Goal: Task Accomplishment & Management: Use online tool/utility

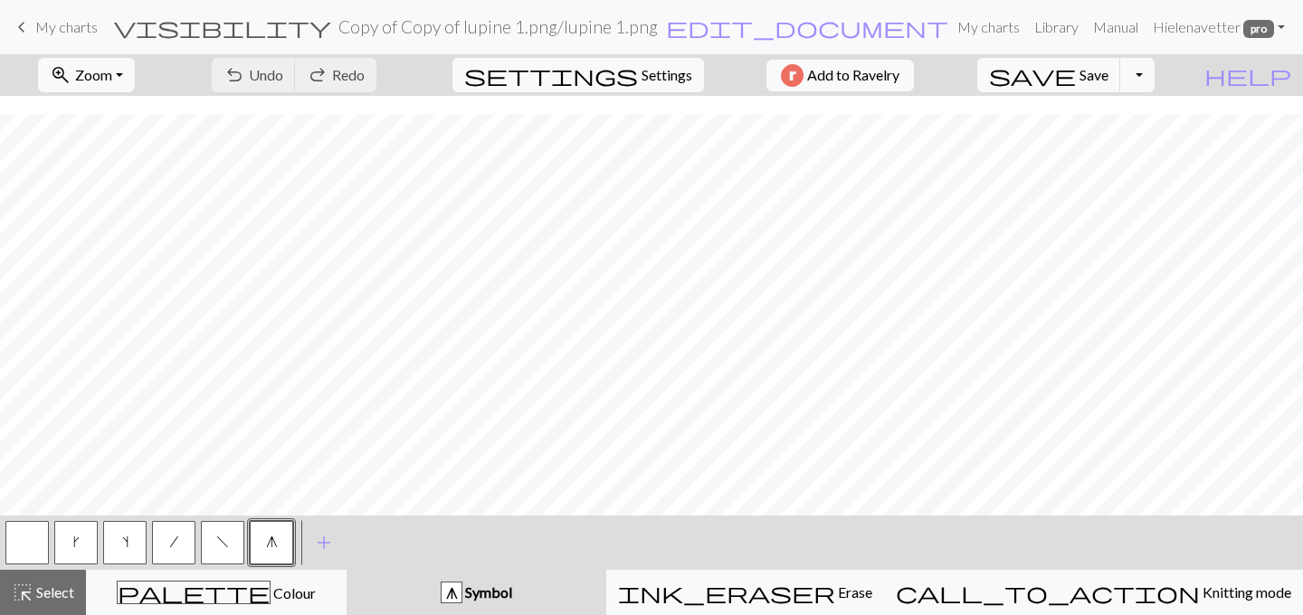
scroll to position [530, 0]
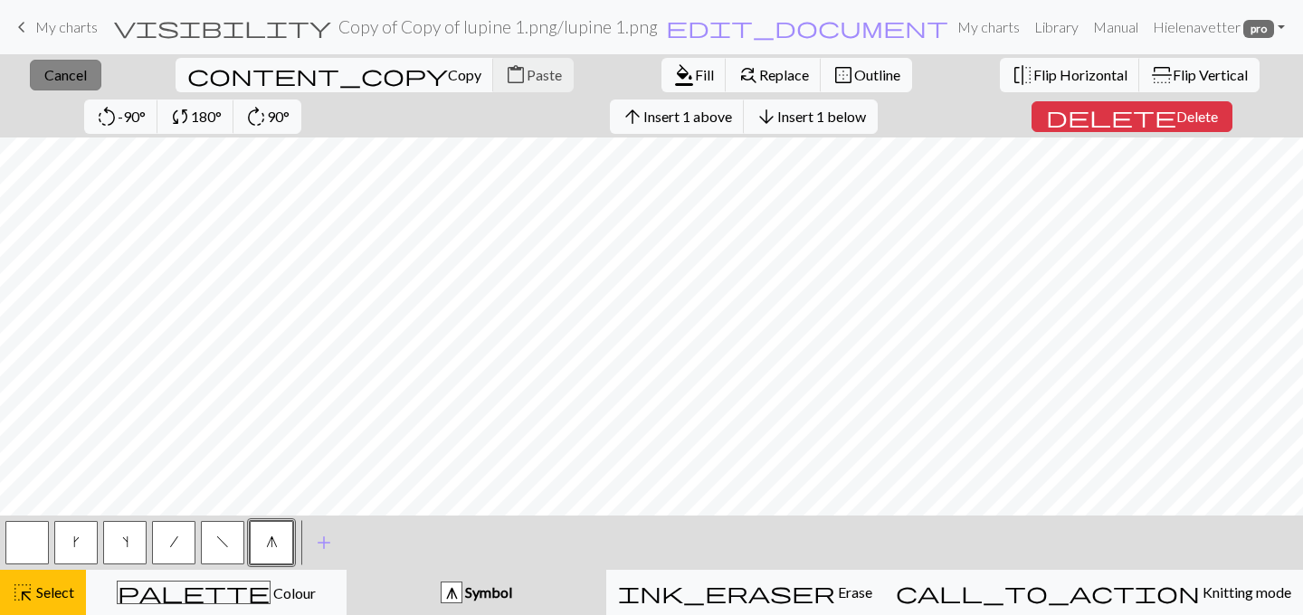
click at [71, 62] on button "close Cancel" at bounding box center [65, 75] width 71 height 31
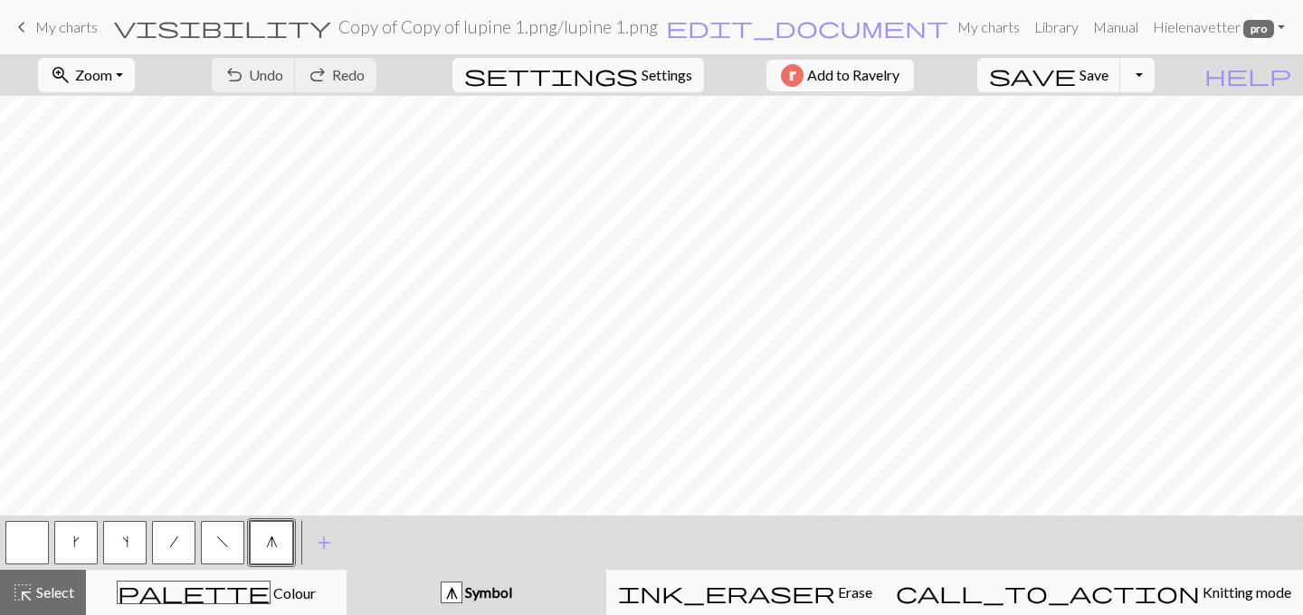
click at [68, 24] on span "My charts" at bounding box center [66, 26] width 62 height 17
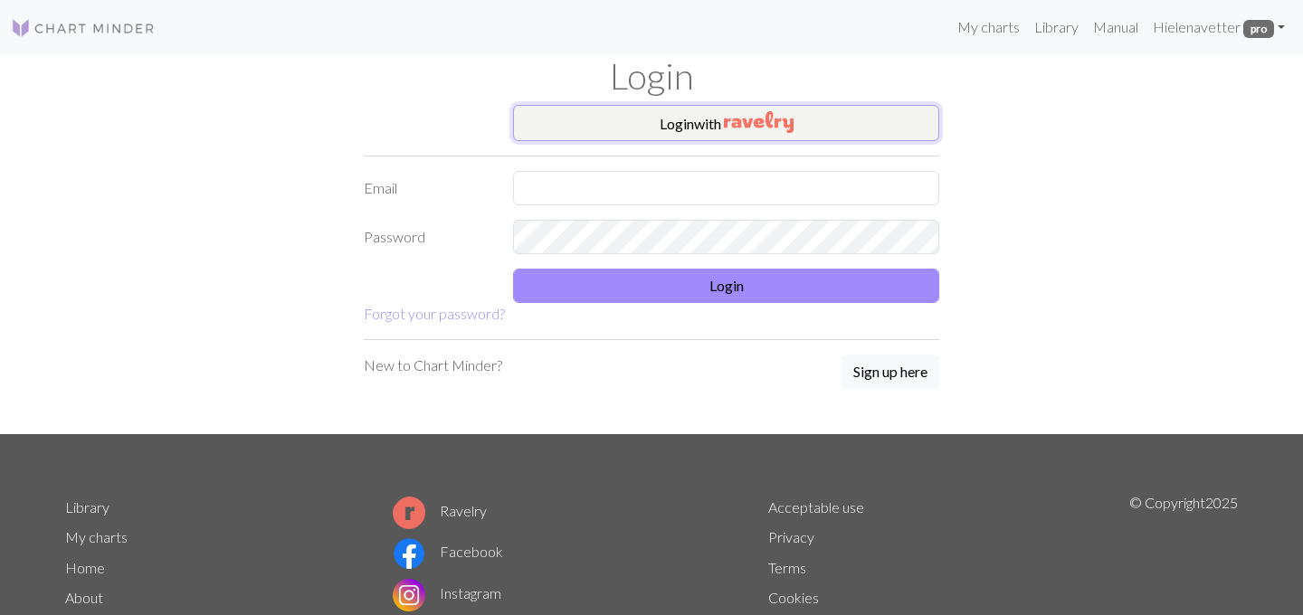
click at [668, 128] on button "Login with" at bounding box center [726, 123] width 426 height 36
click at [624, 123] on button "Login with" at bounding box center [726, 123] width 426 height 36
click at [639, 121] on button "Login with" at bounding box center [726, 123] width 426 height 36
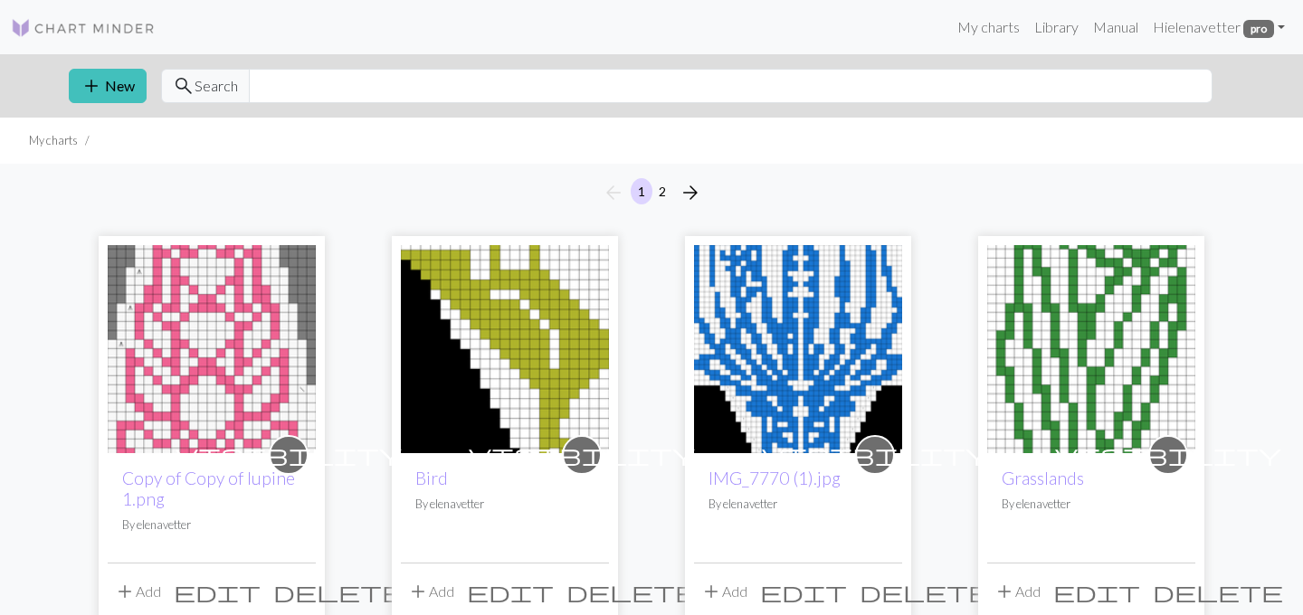
click at [260, 336] on img at bounding box center [212, 349] width 208 height 208
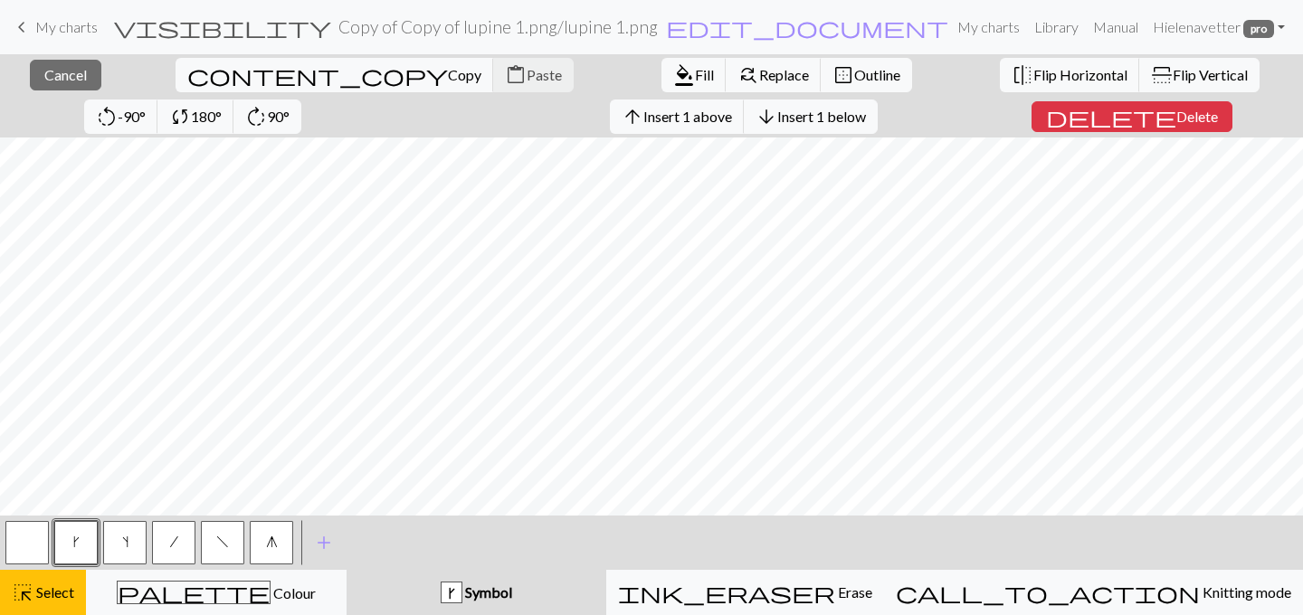
scroll to position [572, 0]
click at [744, 119] on button "arrow_downward Insert 1 below" at bounding box center [811, 117] width 134 height 34
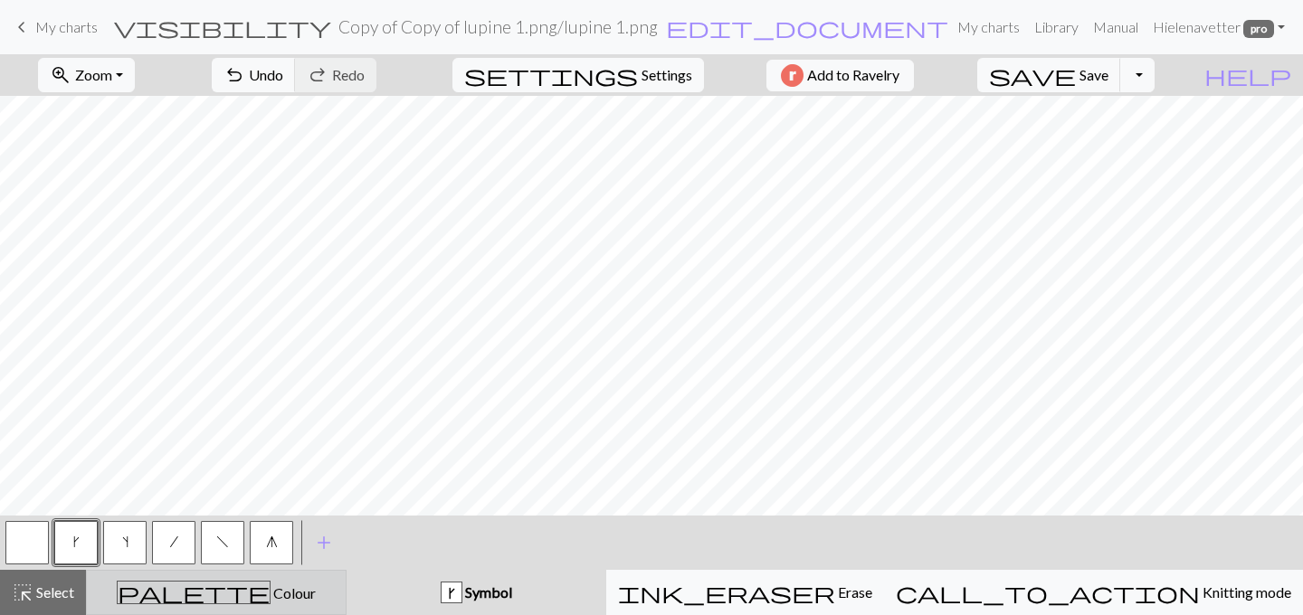
click at [275, 586] on div "palette Colour Colour" at bounding box center [216, 593] width 237 height 24
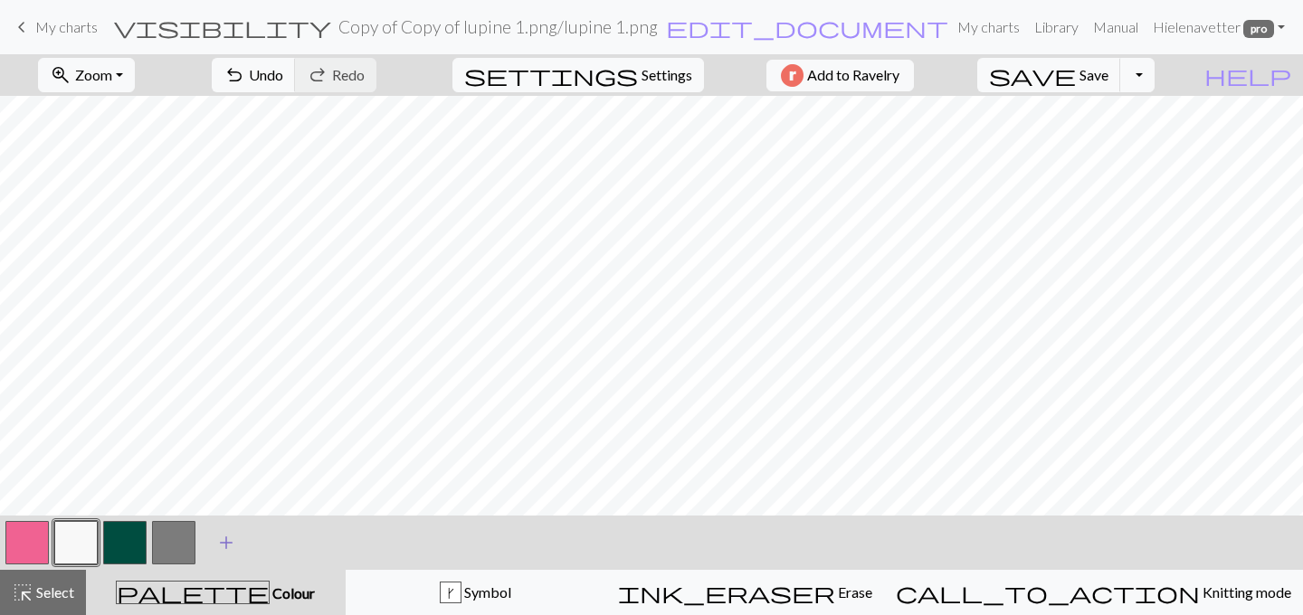
scroll to position [0, 0]
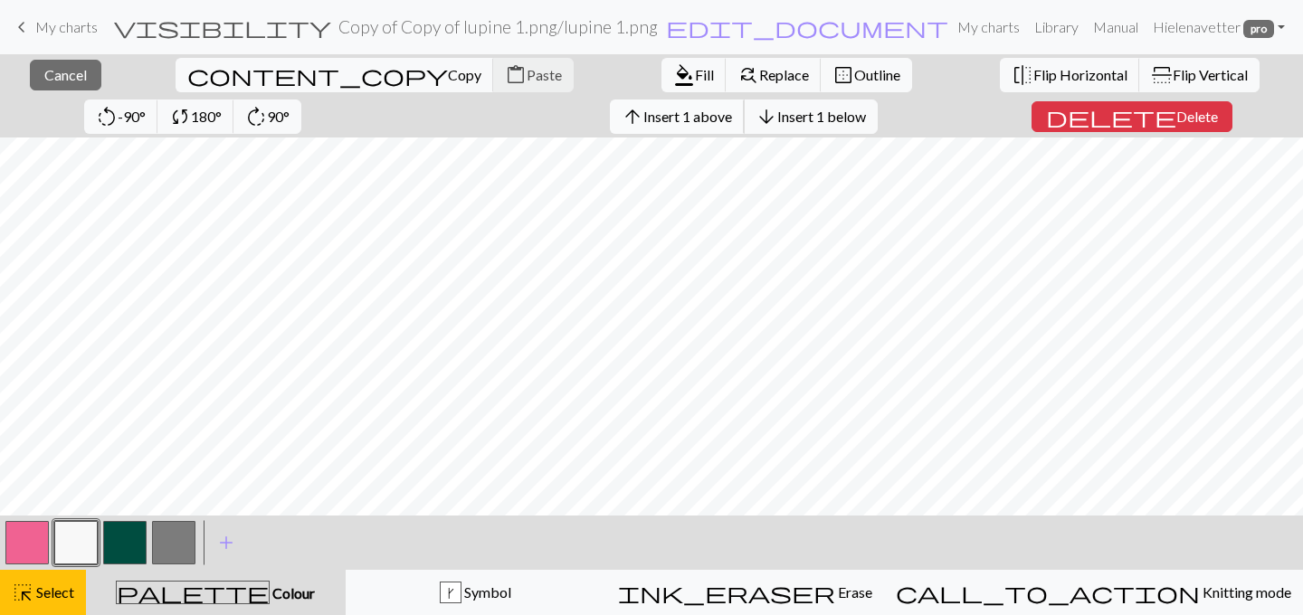
click at [643, 123] on span "Insert 1 above" at bounding box center [687, 116] width 89 height 17
click at [610, 106] on button "arrow_upward Insert 1 above" at bounding box center [677, 117] width 135 height 34
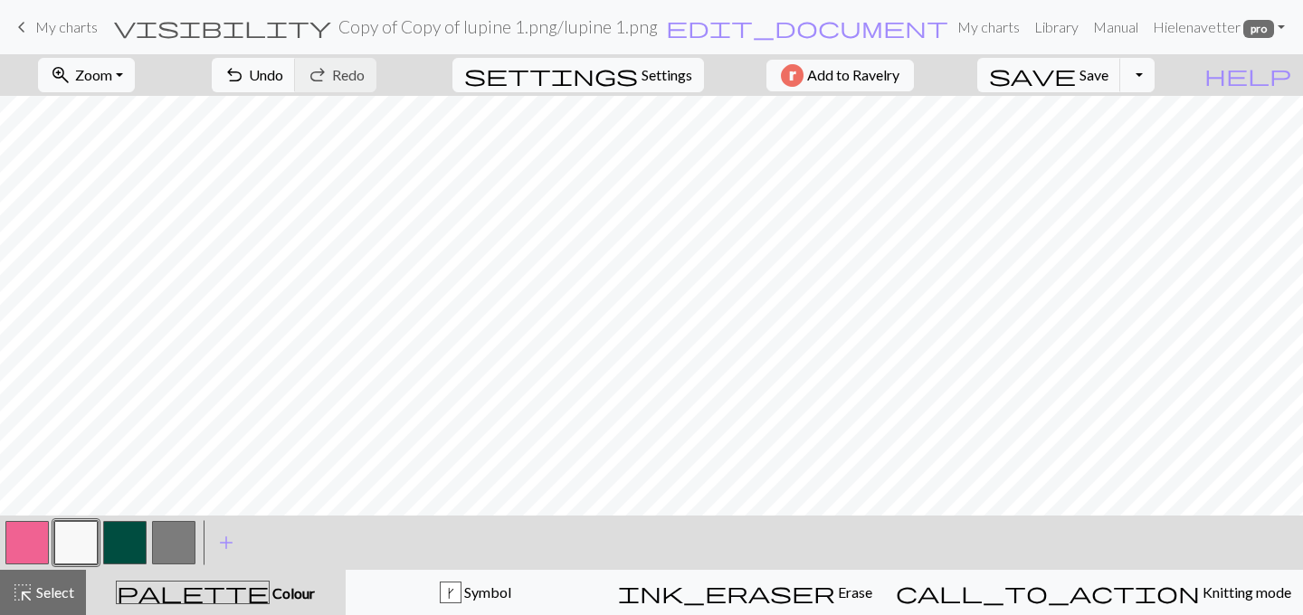
click at [181, 548] on button "button" at bounding box center [173, 542] width 43 height 43
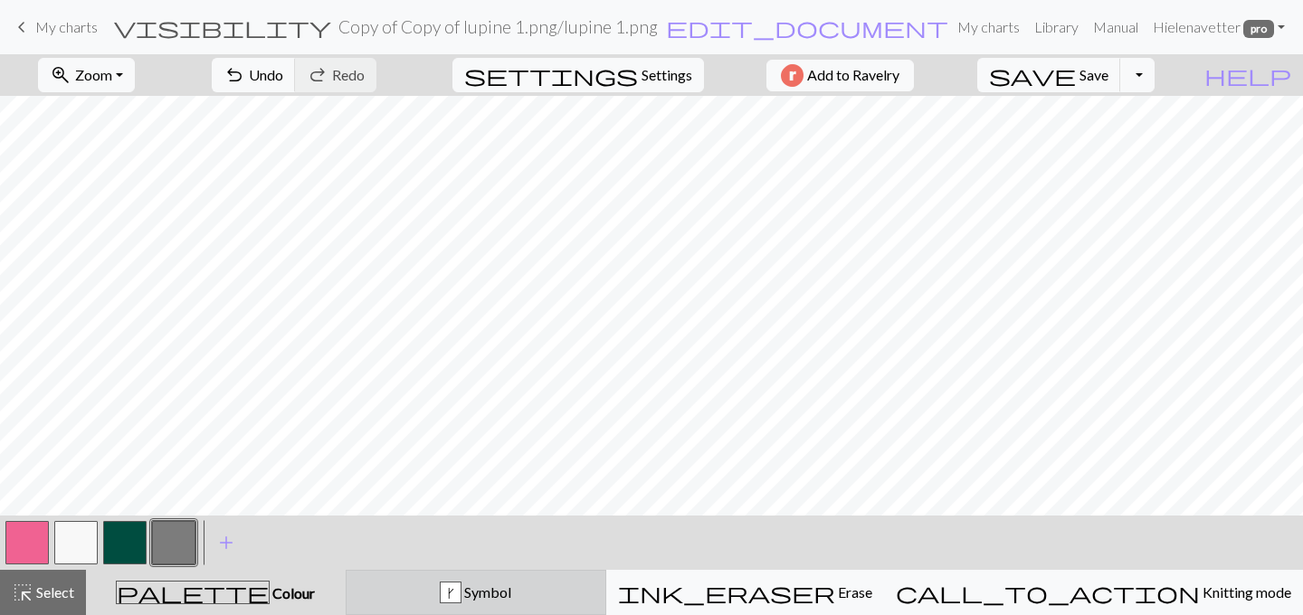
click at [532, 603] on button "k Symbol" at bounding box center [476, 592] width 261 height 45
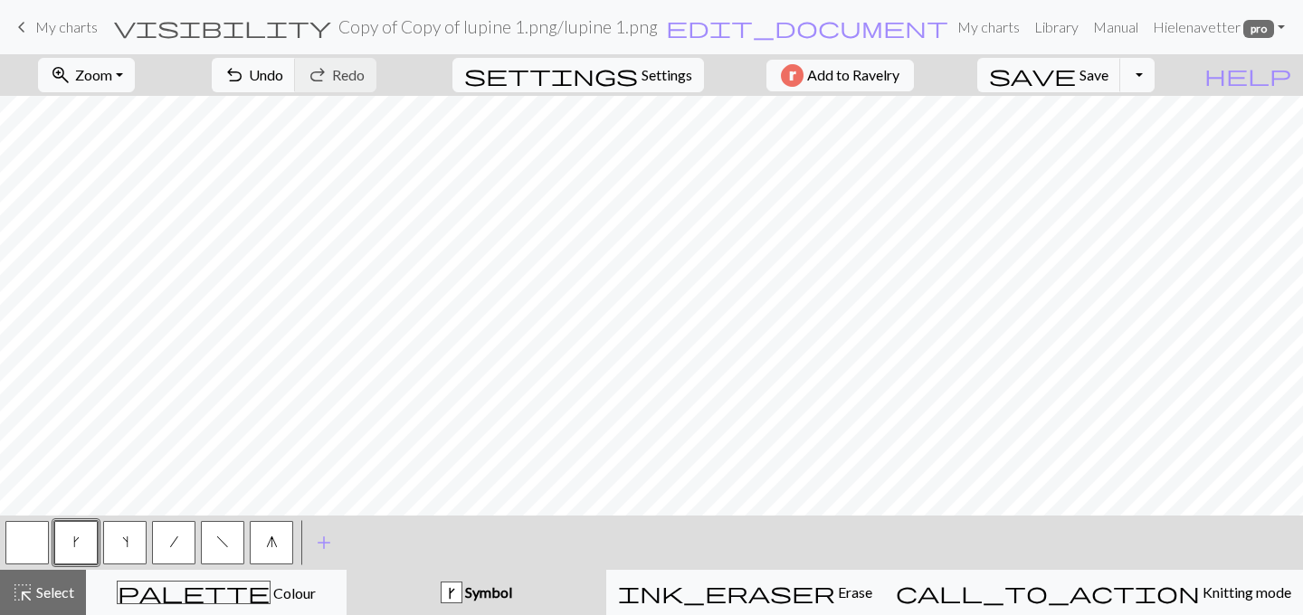
click at [31, 539] on button "button" at bounding box center [26, 542] width 43 height 43
click at [266, 541] on span "g" at bounding box center [272, 542] width 12 height 14
click at [36, 546] on button "button" at bounding box center [26, 542] width 43 height 43
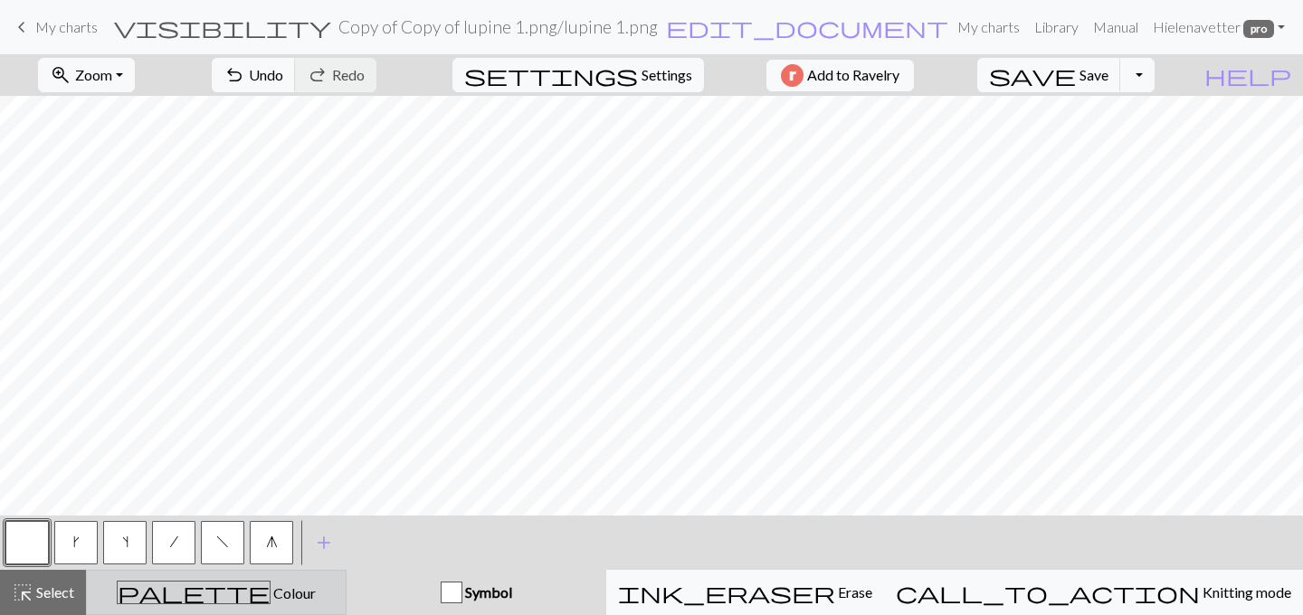
click at [208, 587] on span "palette" at bounding box center [194, 592] width 152 height 25
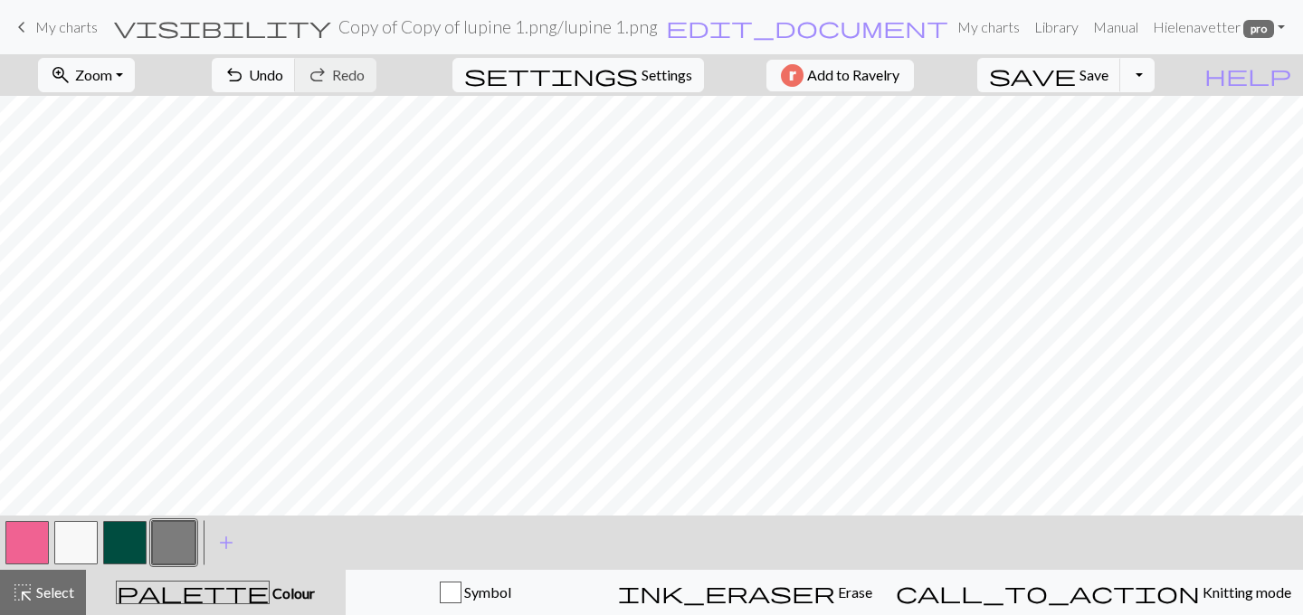
click at [76, 526] on button "button" at bounding box center [75, 542] width 43 height 43
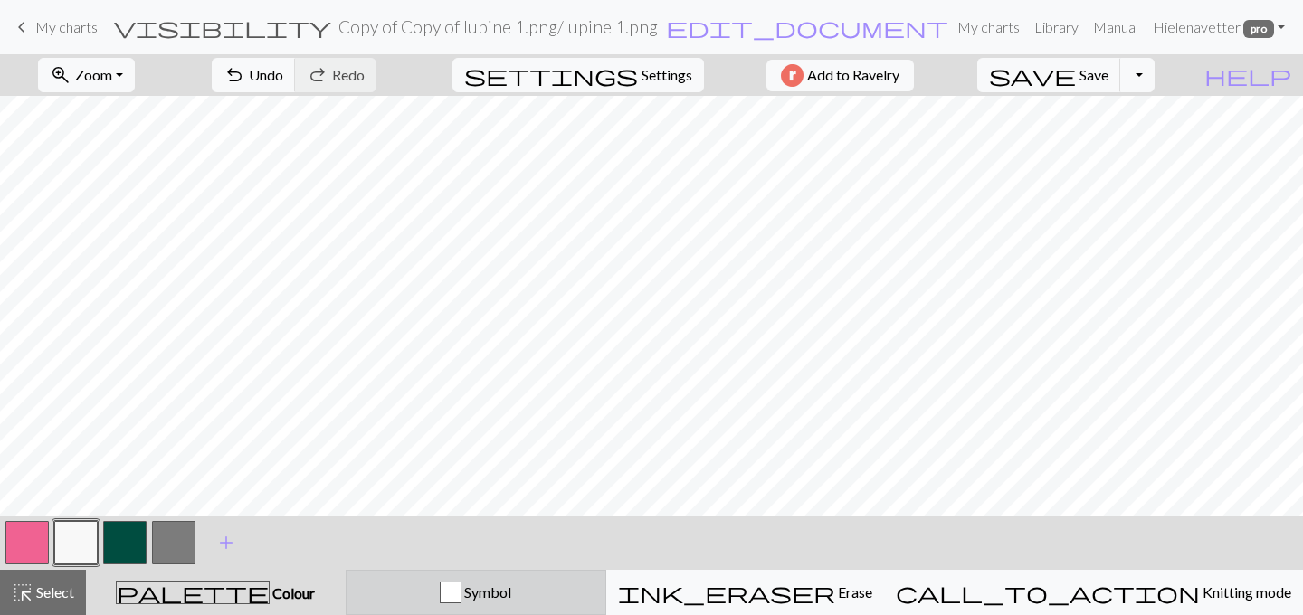
click at [462, 595] on div "Symbol" at bounding box center [475, 593] width 237 height 22
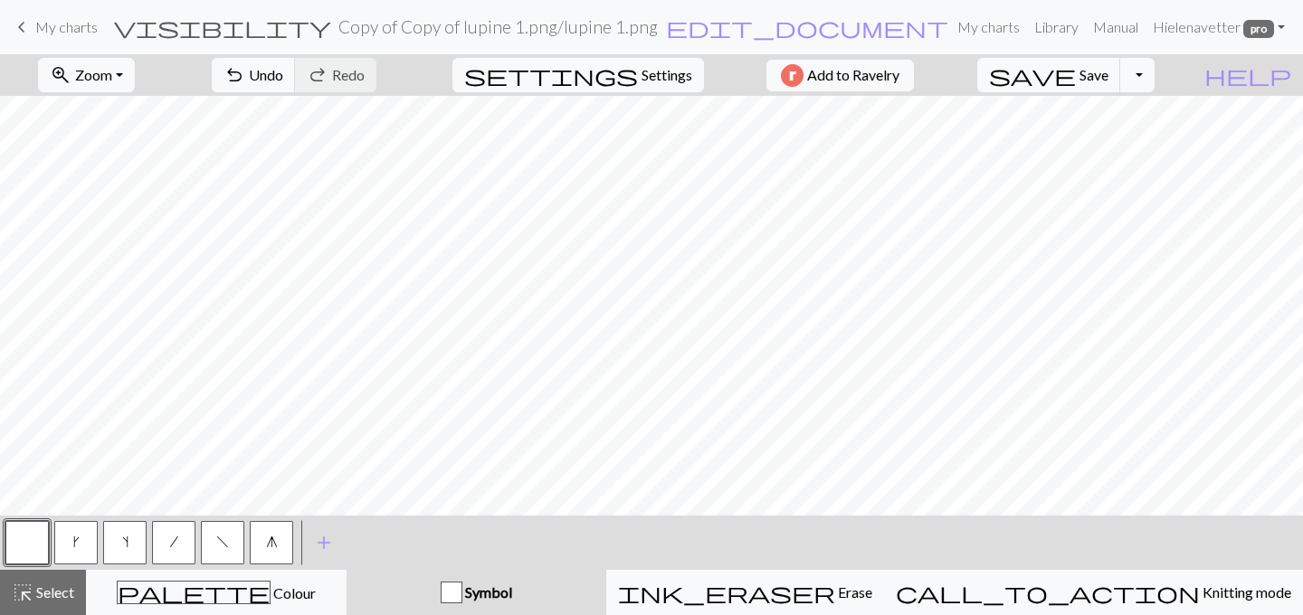
click at [266, 541] on span "g" at bounding box center [272, 542] width 12 height 14
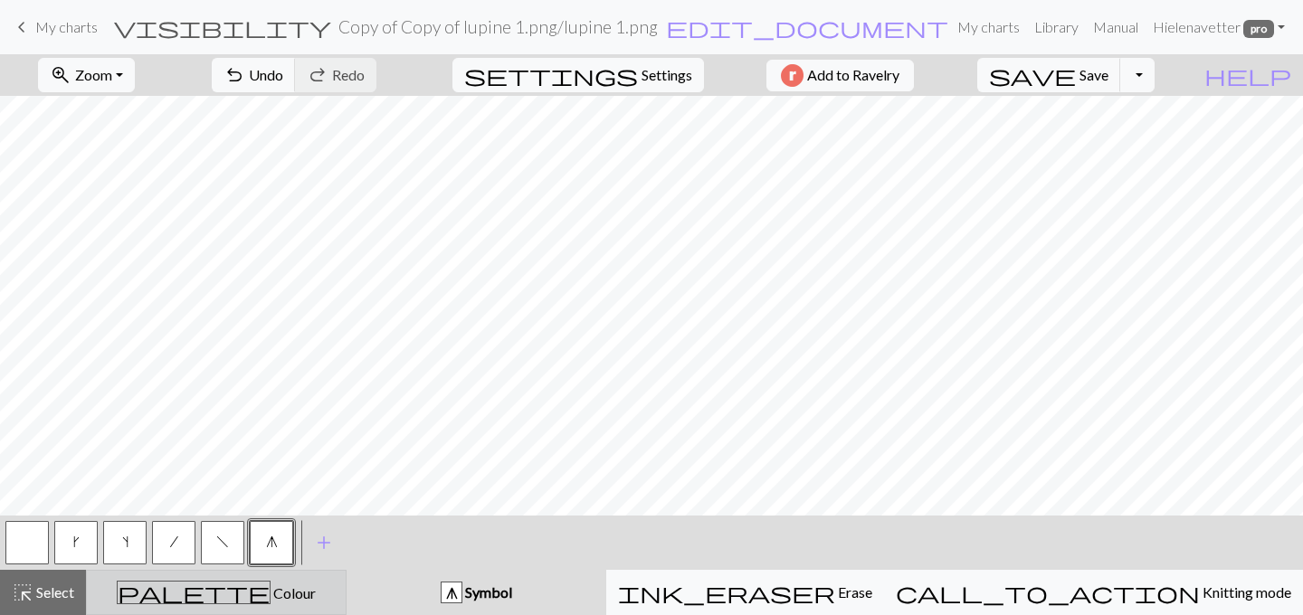
click at [170, 591] on div "palette Colour Colour" at bounding box center [216, 593] width 237 height 24
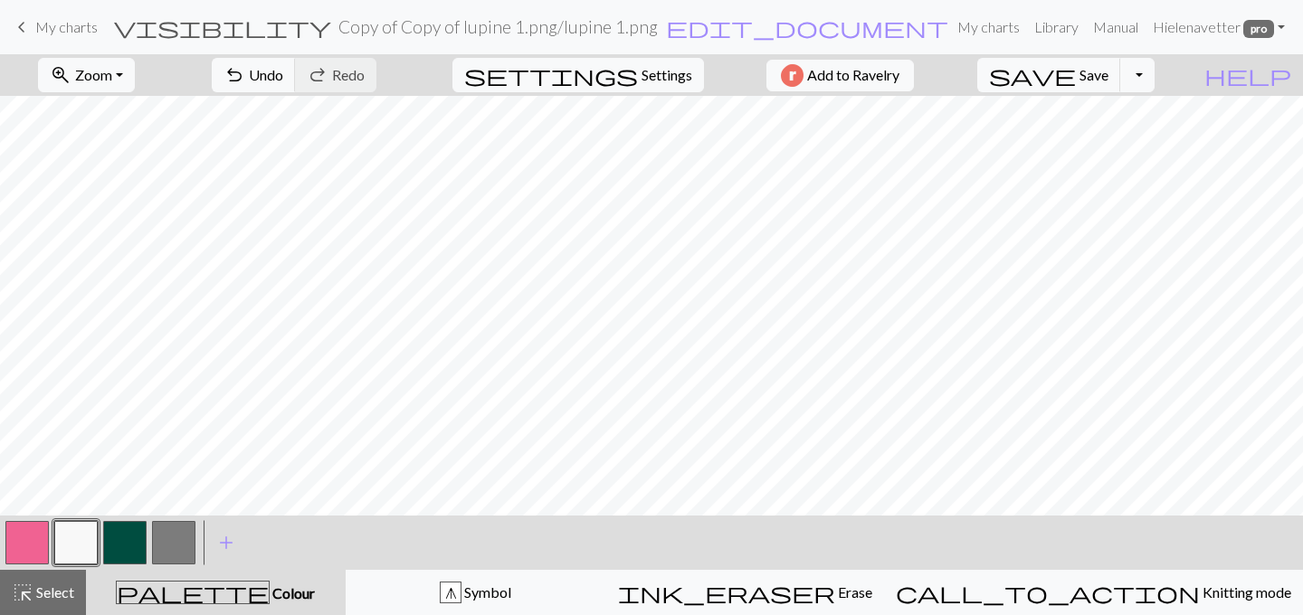
click at [152, 545] on button "button" at bounding box center [173, 542] width 43 height 43
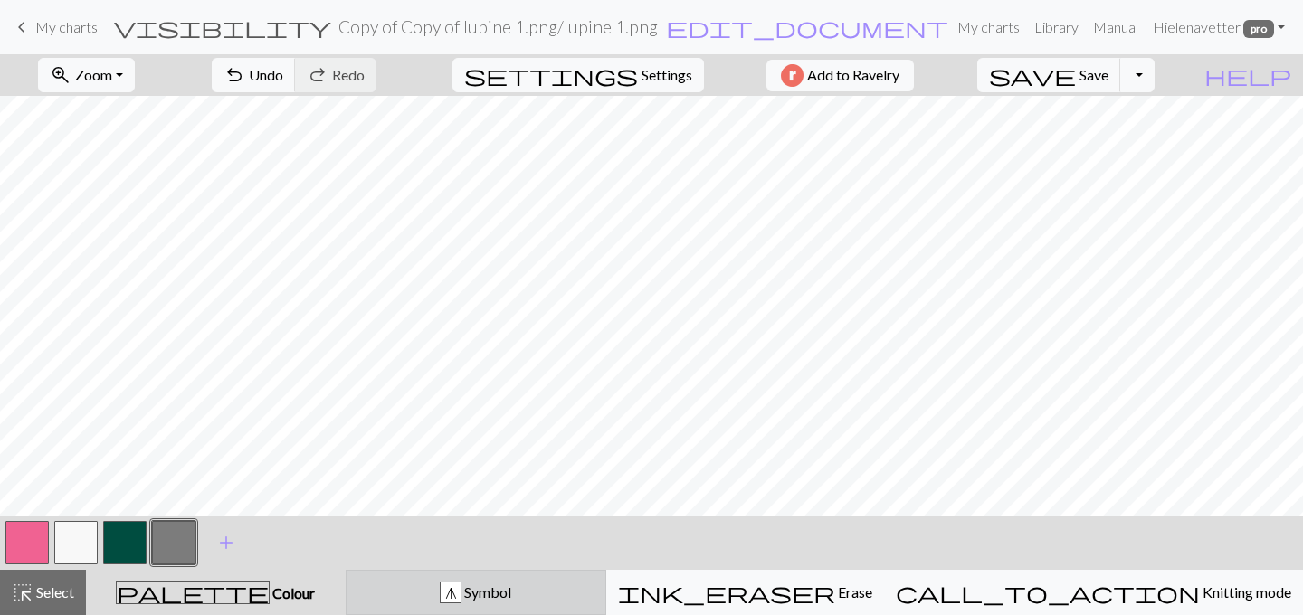
click at [511, 594] on span "Symbol" at bounding box center [486, 591] width 50 height 17
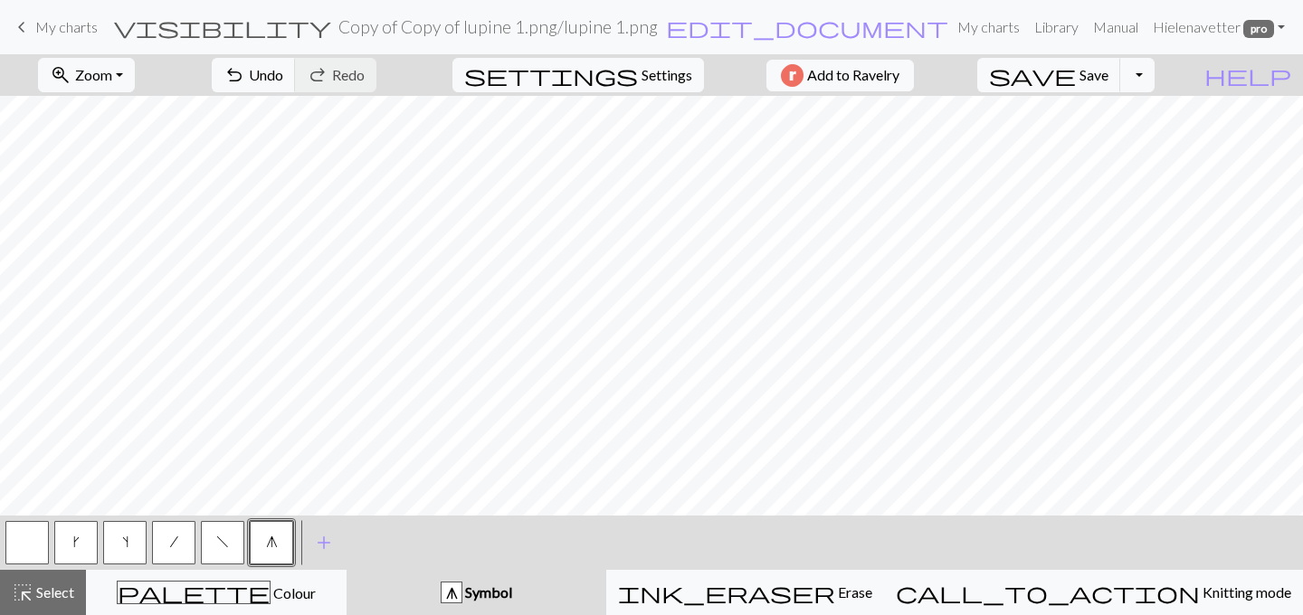
click at [11, 537] on button "button" at bounding box center [26, 542] width 43 height 43
click at [270, 535] on span "g" at bounding box center [272, 542] width 12 height 14
click at [19, 546] on button "button" at bounding box center [26, 542] width 43 height 43
click at [262, 528] on button "g" at bounding box center [271, 542] width 43 height 43
click at [33, 532] on button "button" at bounding box center [26, 542] width 43 height 43
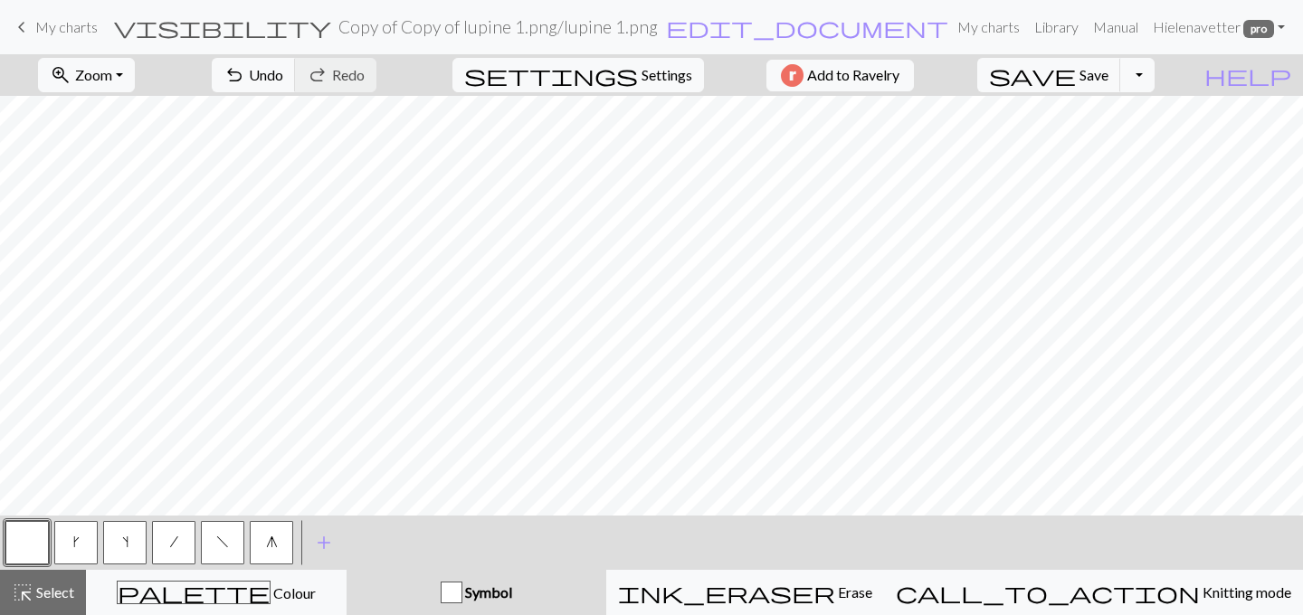
click at [277, 541] on span "g" at bounding box center [272, 542] width 12 height 14
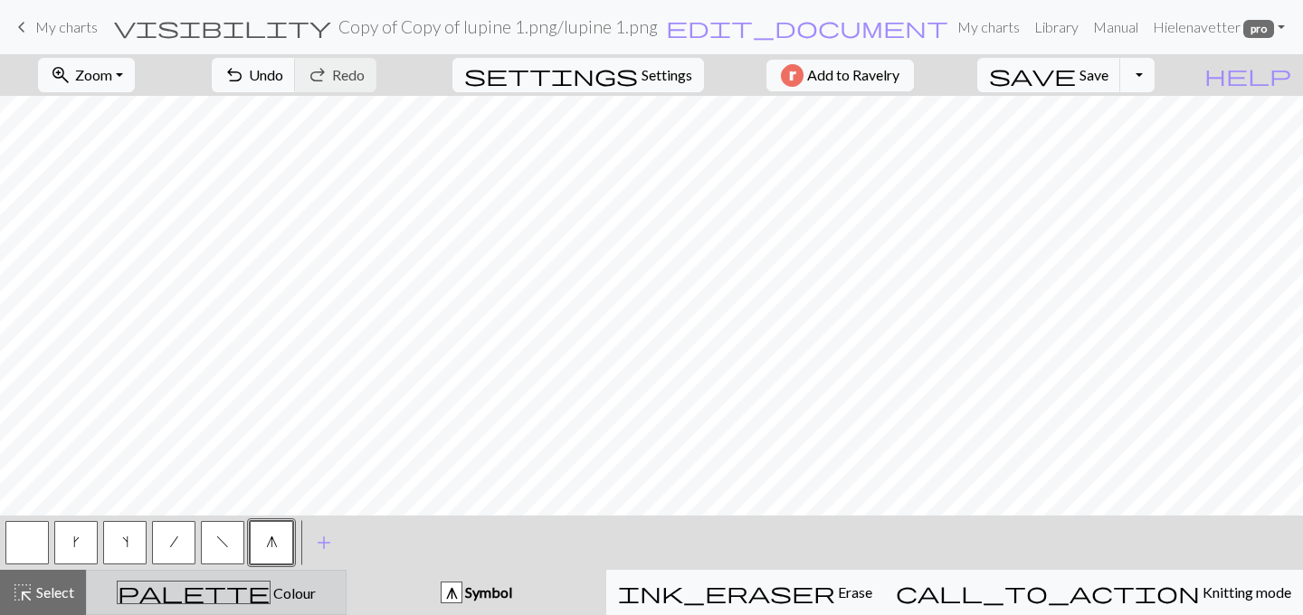
click at [270, 588] on span "Colour" at bounding box center [292, 592] width 45 height 17
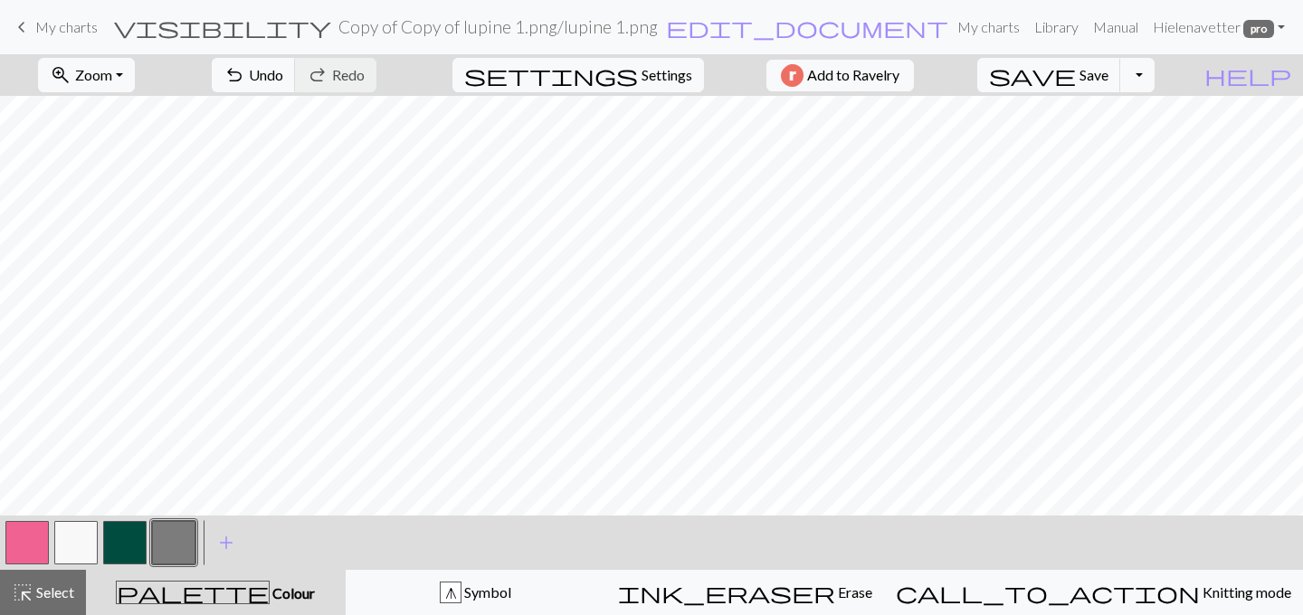
click at [194, 543] on button "button" at bounding box center [173, 542] width 43 height 43
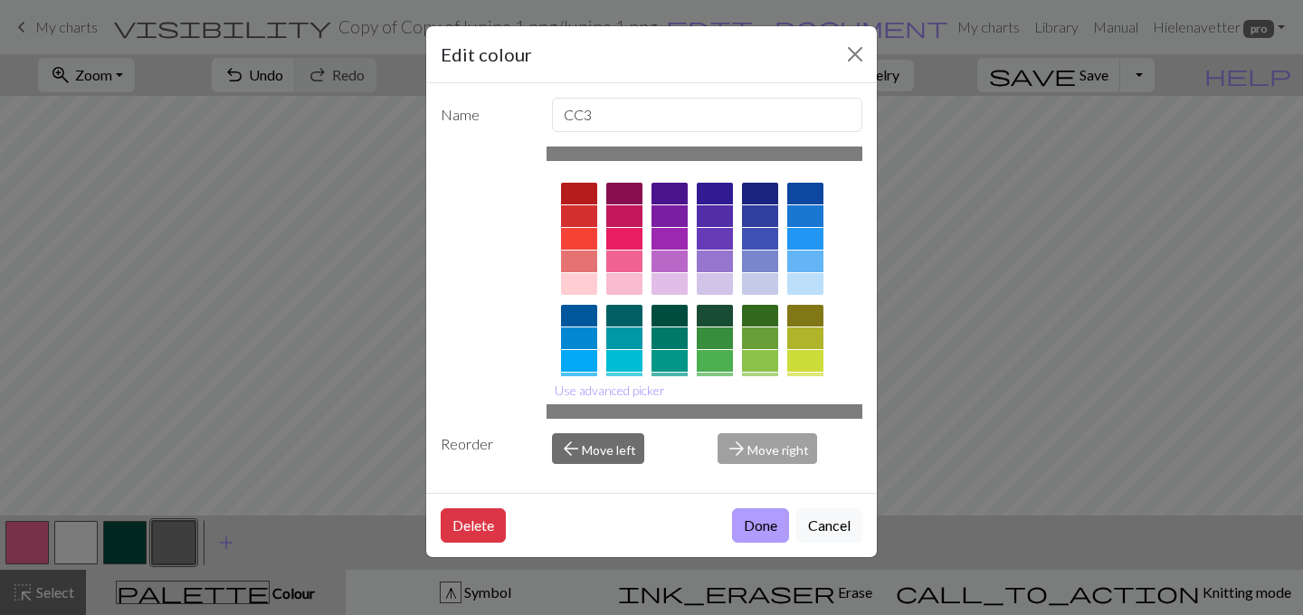
click at [772, 519] on button "Done" at bounding box center [760, 525] width 57 height 34
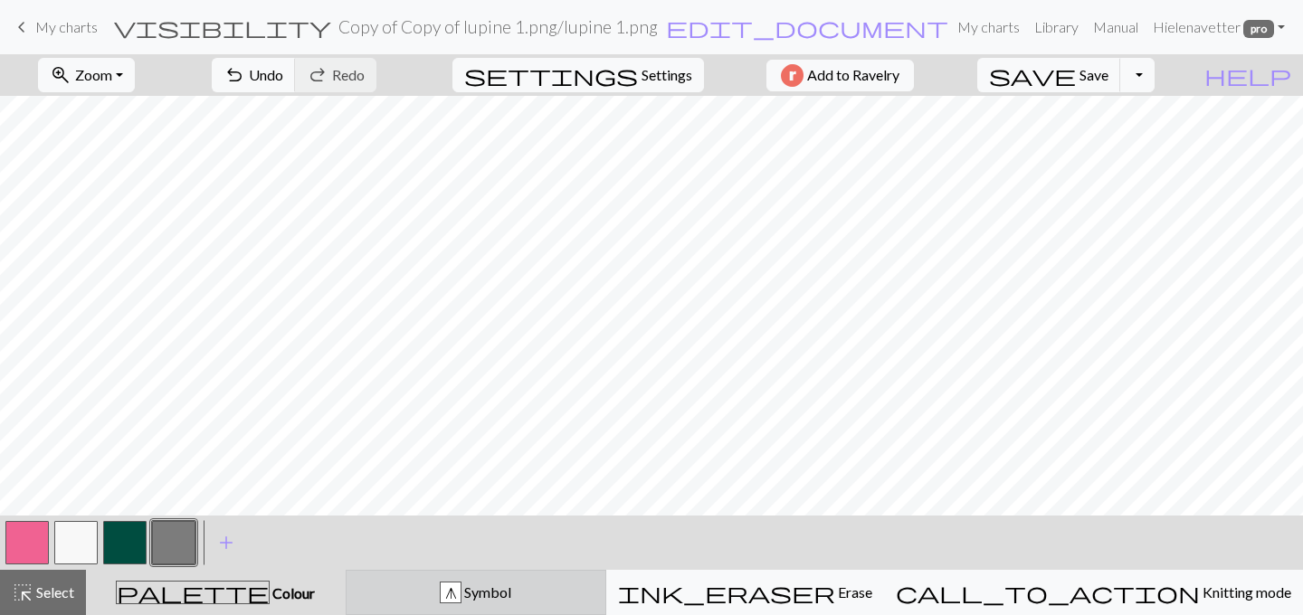
click at [512, 605] on button "g Symbol" at bounding box center [476, 592] width 261 height 45
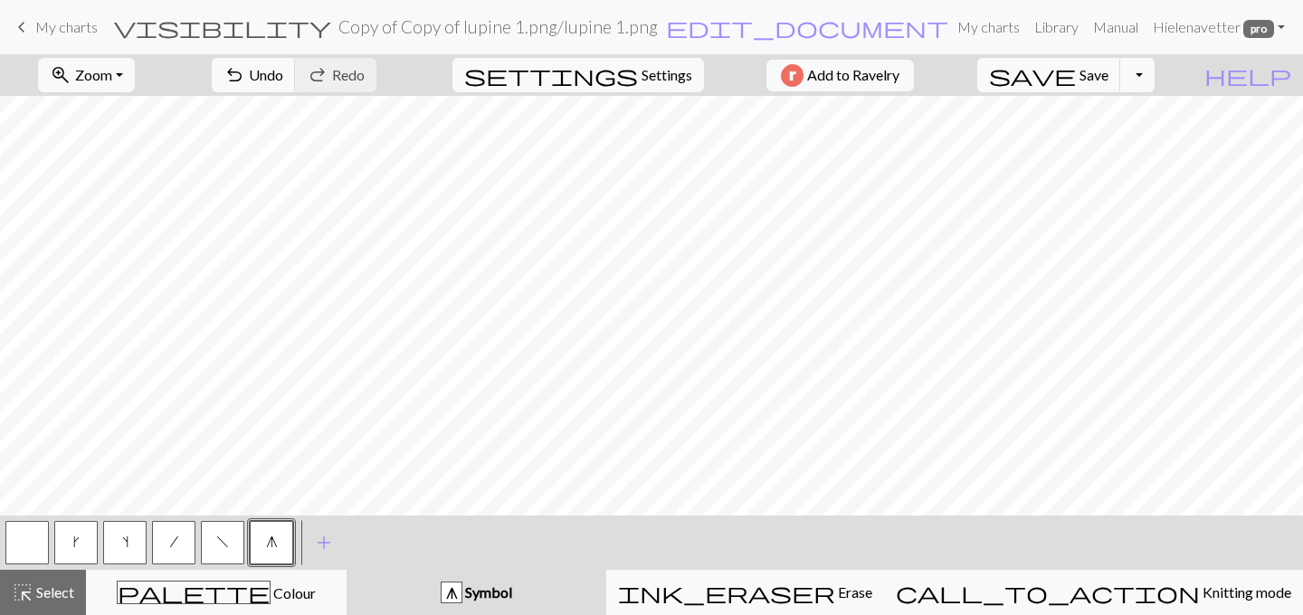
click at [29, 537] on button "button" at bounding box center [26, 542] width 43 height 43
click at [277, 541] on button "g" at bounding box center [271, 542] width 43 height 43
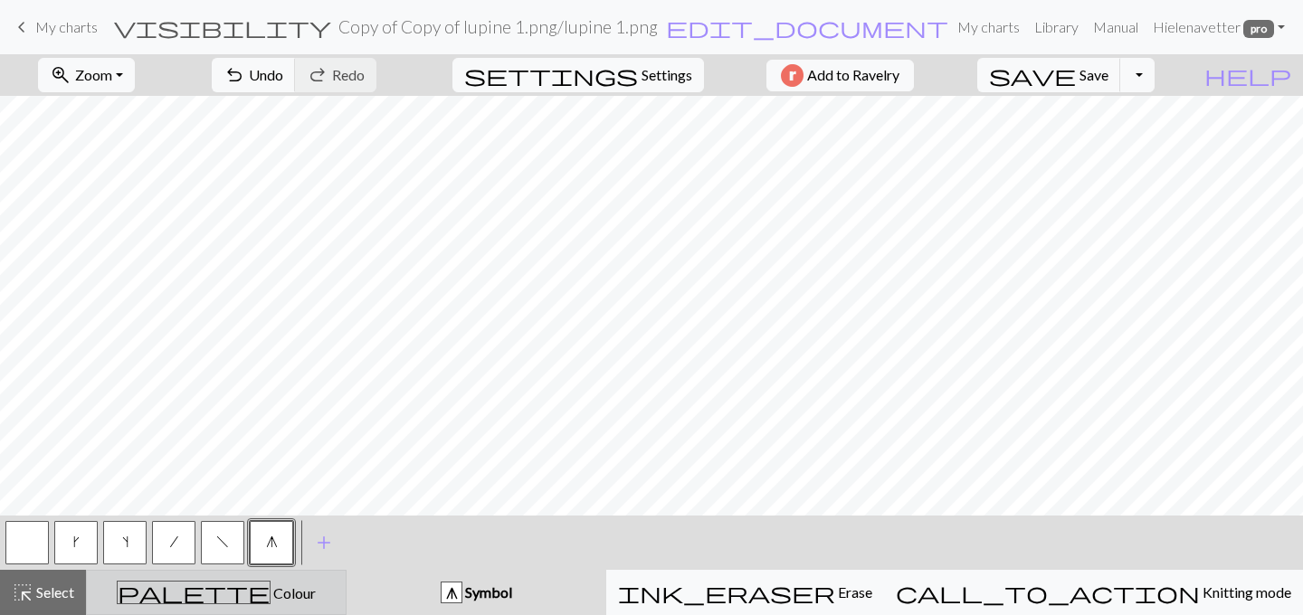
click at [319, 594] on div "palette Colour Colour" at bounding box center [216, 593] width 237 height 24
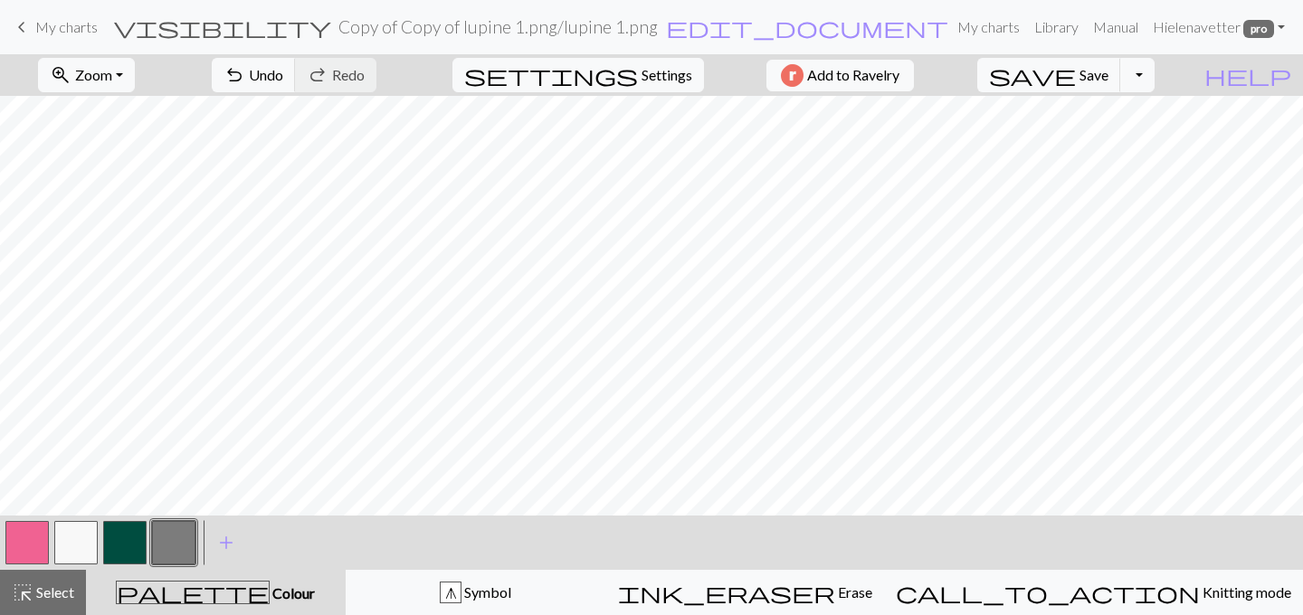
click at [177, 538] on button "button" at bounding box center [173, 542] width 43 height 43
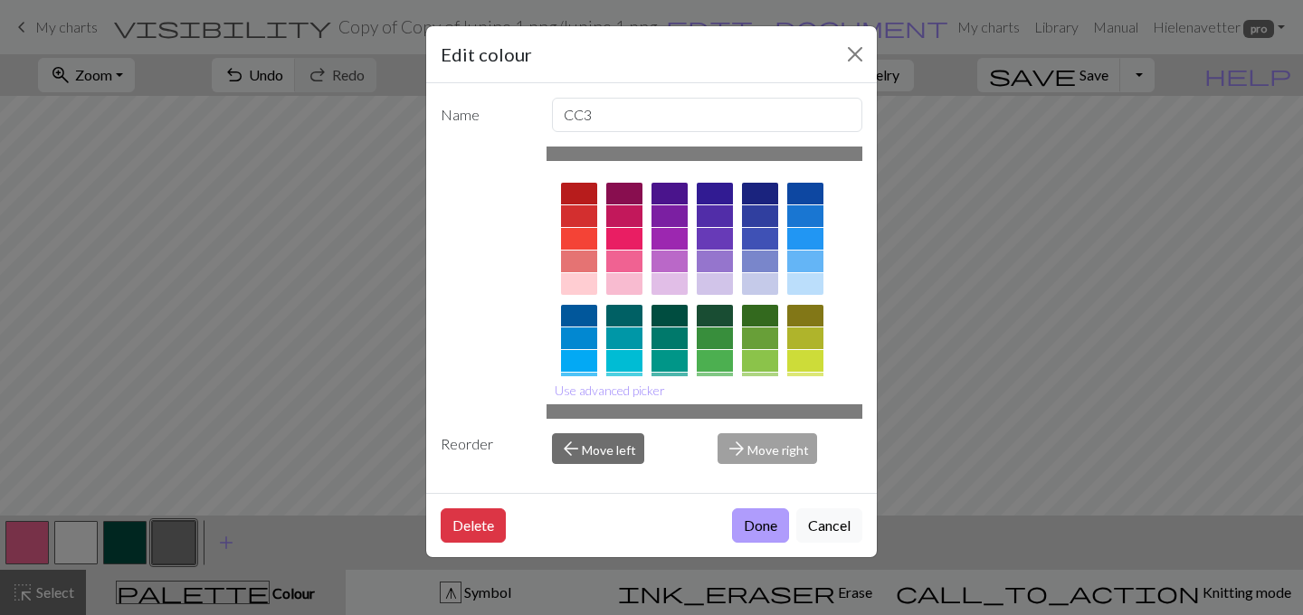
click at [744, 513] on button "Done" at bounding box center [760, 525] width 57 height 34
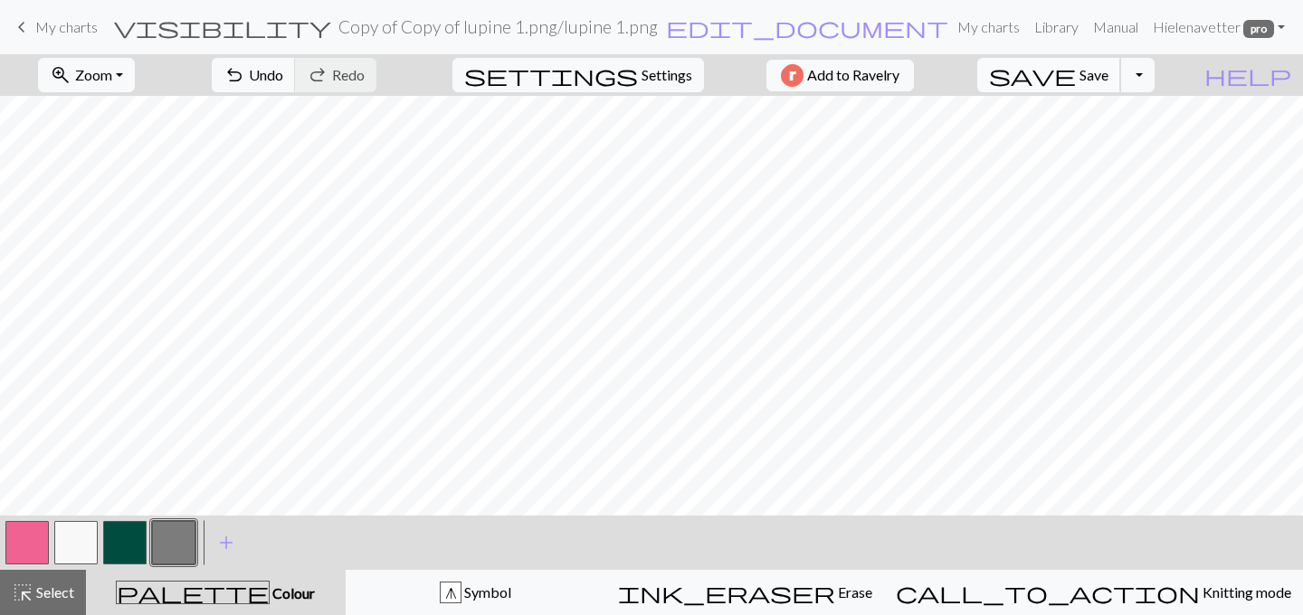
click at [1076, 84] on span "save" at bounding box center [1032, 74] width 87 height 25
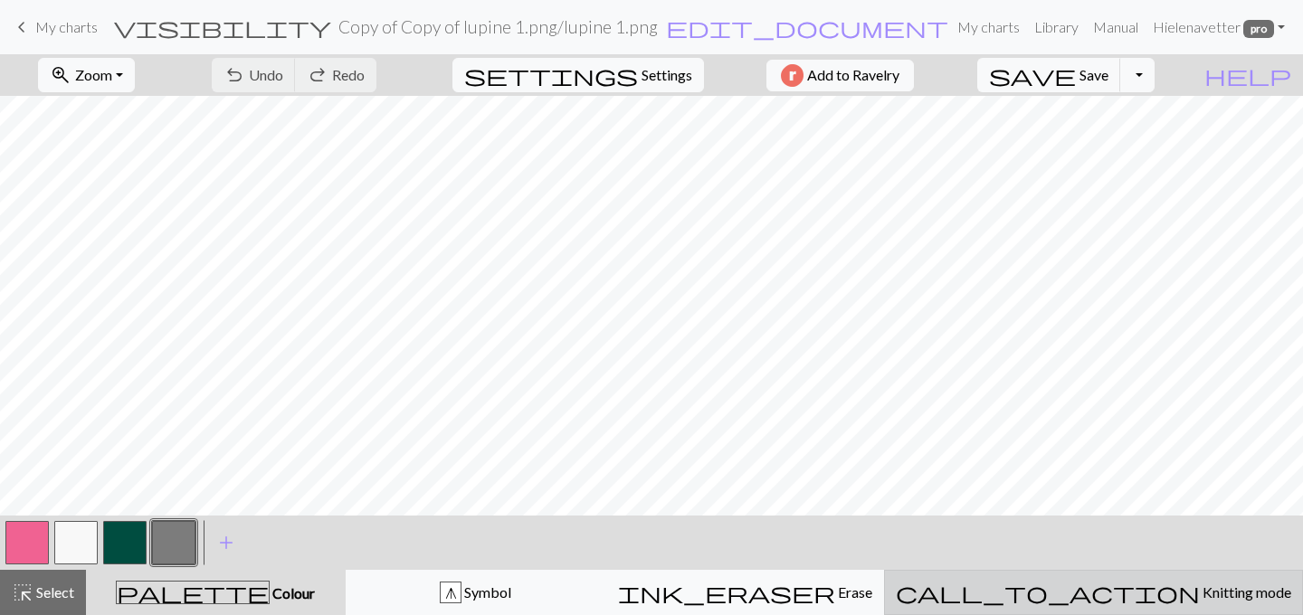
click at [1199, 587] on span "Knitting mode" at bounding box center [1244, 591] width 91 height 17
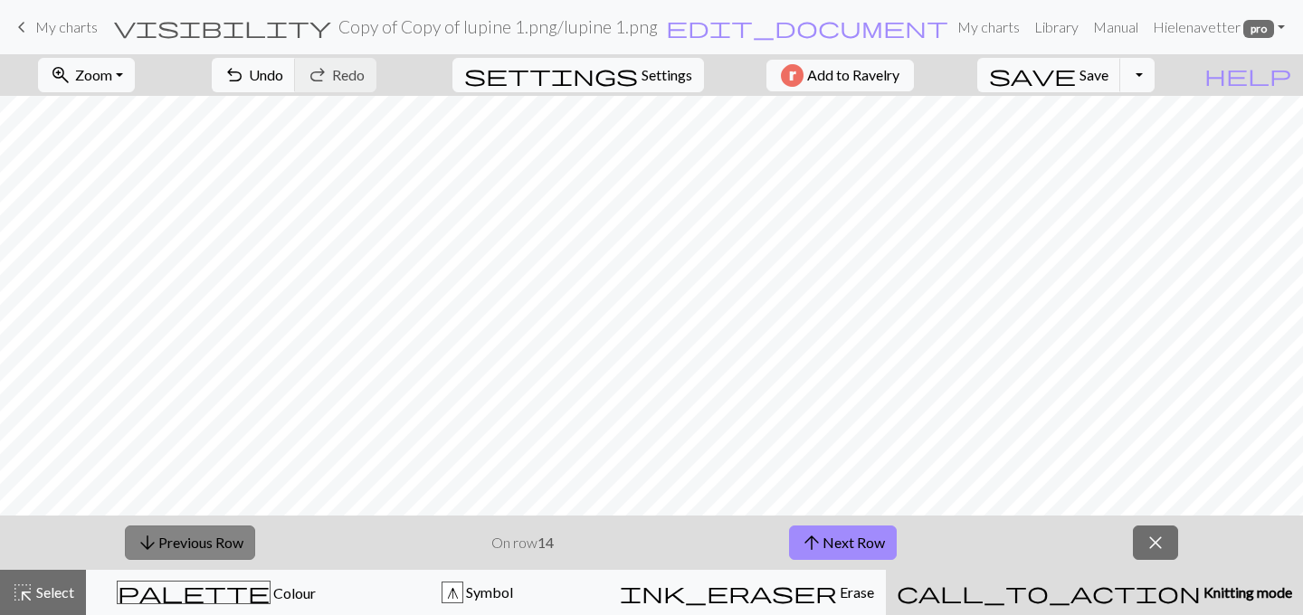
click at [188, 536] on button "arrow_downward Previous Row" at bounding box center [190, 543] width 130 height 34
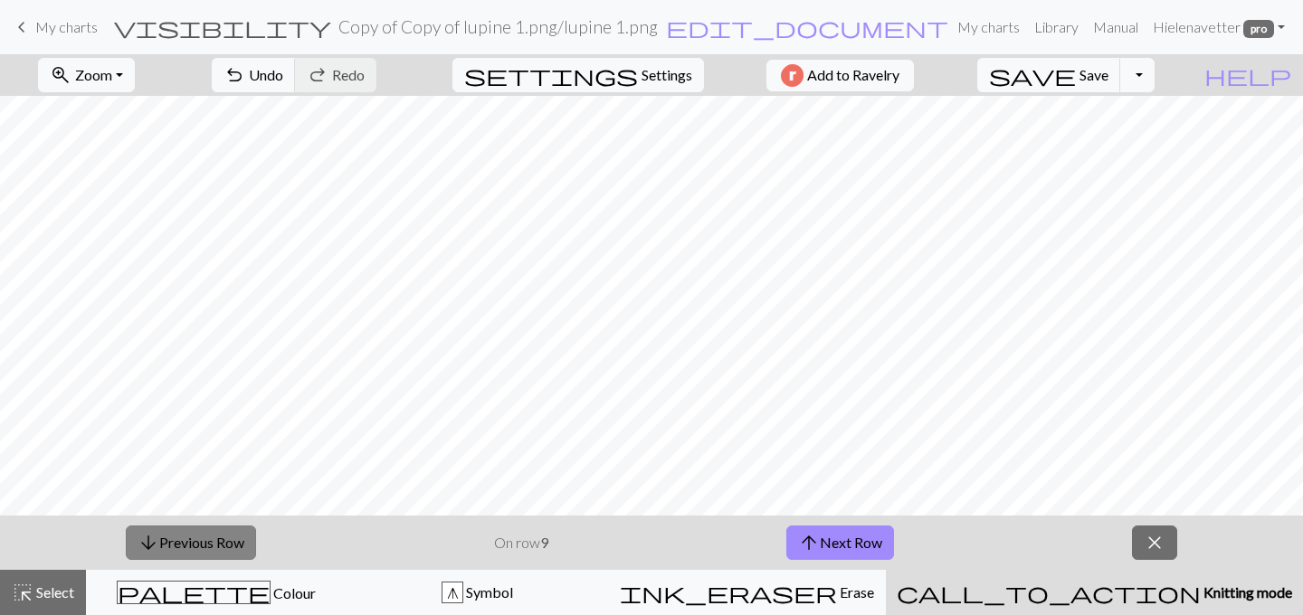
click at [188, 536] on button "arrow_downward Previous Row" at bounding box center [191, 543] width 130 height 34
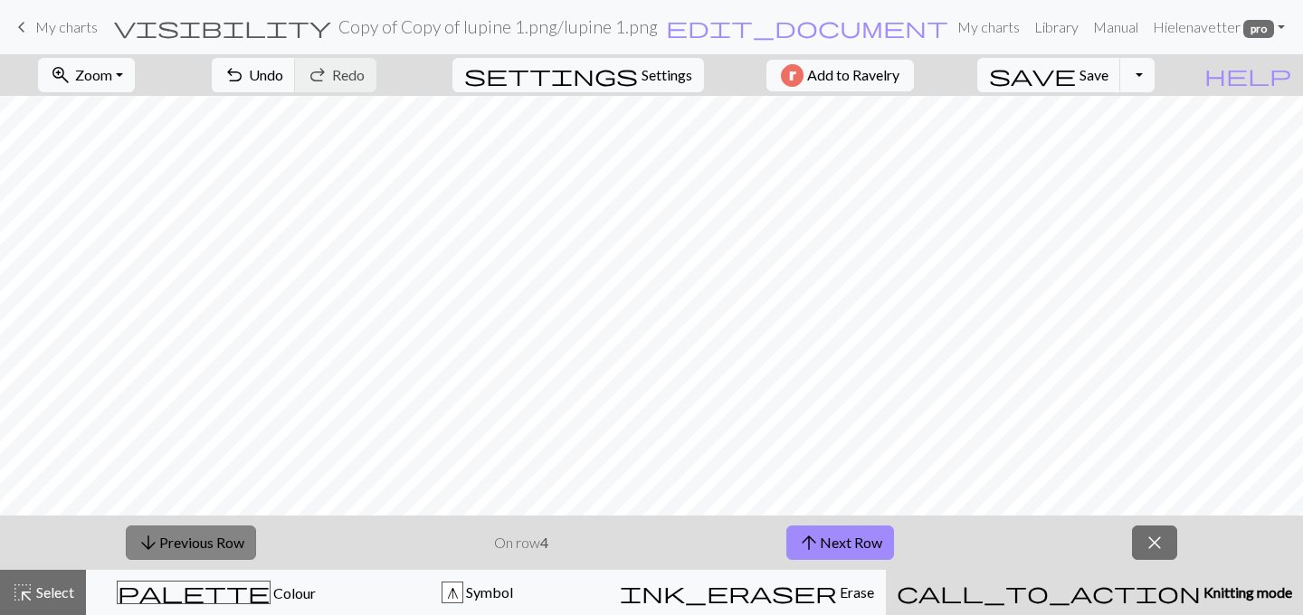
click at [188, 536] on button "arrow_downward Previous Row" at bounding box center [191, 543] width 130 height 34
click at [801, 536] on span "arrow_upward" at bounding box center [809, 542] width 22 height 25
click at [861, 552] on button "arrow_upward Next Row" at bounding box center [840, 543] width 108 height 34
click at [1076, 81] on span "save" at bounding box center [1032, 74] width 87 height 25
click at [861, 537] on button "arrow_upward Next Row" at bounding box center [840, 543] width 108 height 34
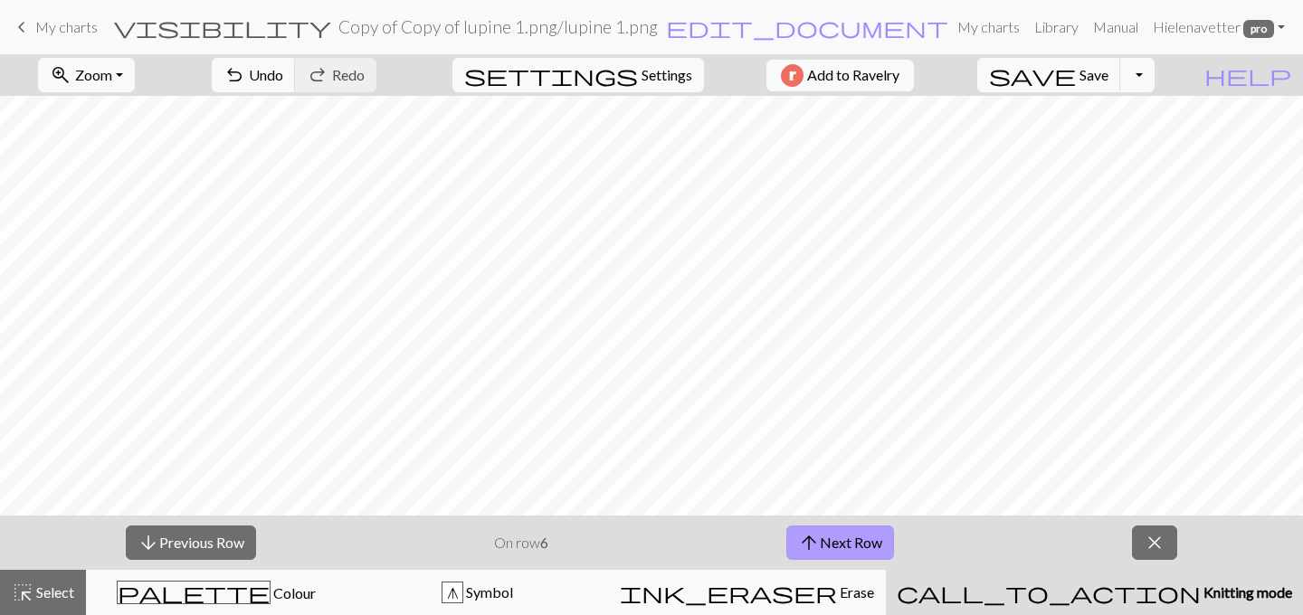
click at [854, 551] on button "arrow_upward Next Row" at bounding box center [840, 543] width 108 height 34
click at [854, 548] on button "arrow_upward Next Row" at bounding box center [840, 543] width 108 height 34
